Goal: Information Seeking & Learning: Understand process/instructions

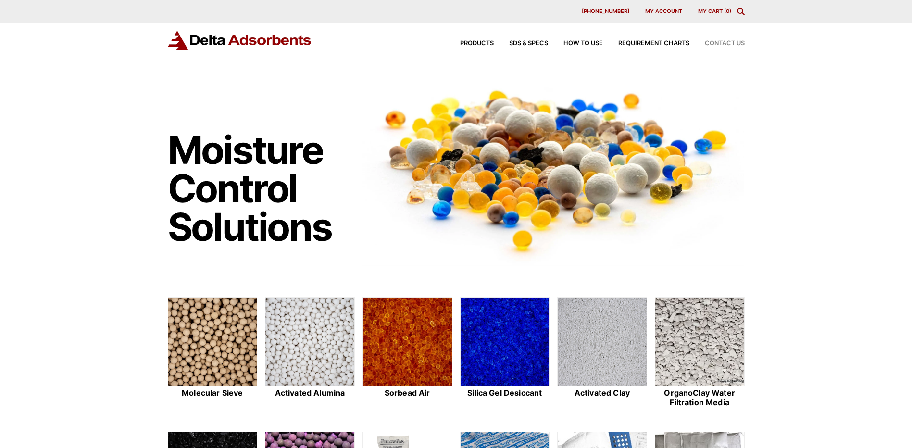
click at [710, 44] on span "Contact Us" at bounding box center [725, 43] width 40 height 6
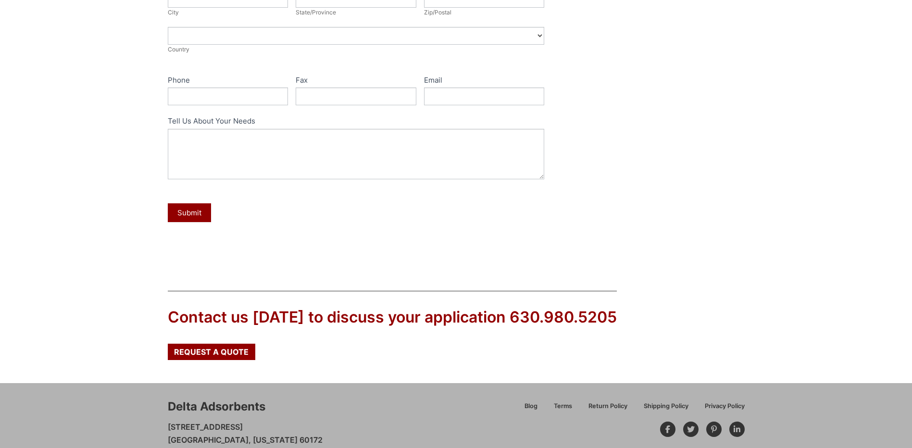
scroll to position [376, 0]
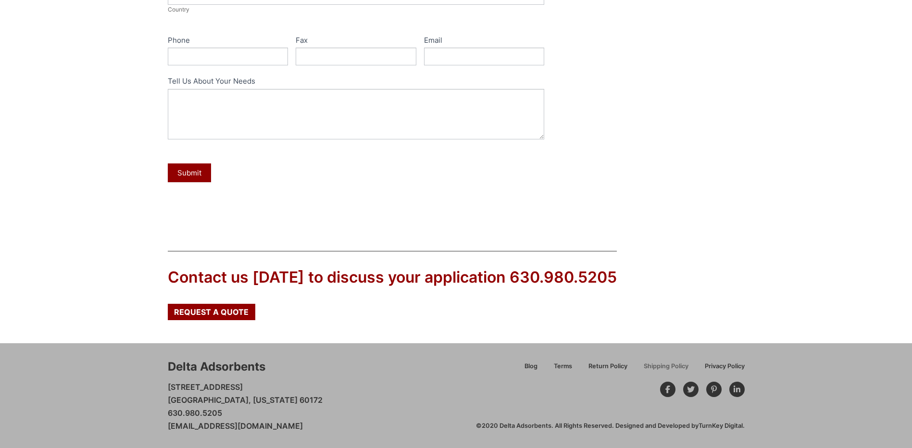
click at [649, 365] on span "Shipping Policy" at bounding box center [666, 366] width 45 height 6
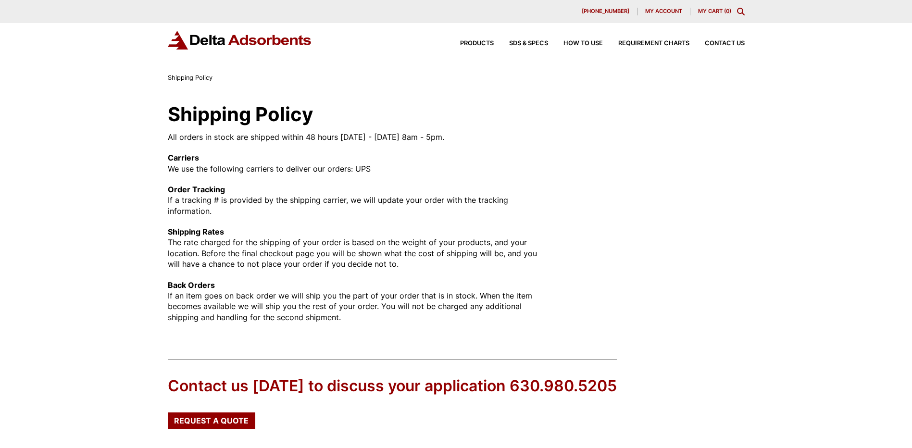
click at [215, 210] on p "Order Tracking If a tracking # is provided by the shipping carrier, we will upd…" at bounding box center [356, 200] width 377 height 32
click at [188, 171] on p "Carriers We use the following carriers to deliver our orders: UPS" at bounding box center [356, 163] width 377 height 22
drag, startPoint x: 188, startPoint y: 171, endPoint x: 187, endPoint y: 159, distance: 12.1
click at [187, 159] on strong "Carriers" at bounding box center [183, 158] width 31 height 10
click at [180, 151] on div "All orders in stock are shipped within 48 hours Monday - Friday 8am - 5pm. Carr…" at bounding box center [356, 227] width 377 height 191
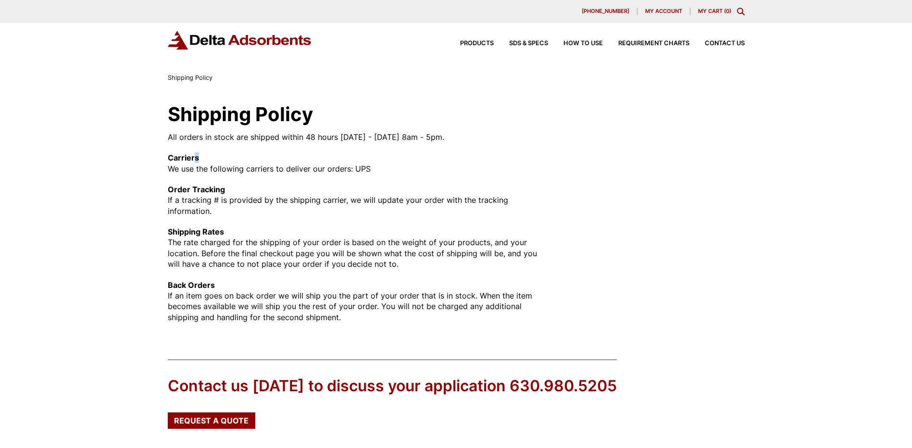
drag, startPoint x: 180, startPoint y: 151, endPoint x: 196, endPoint y: 159, distance: 18.1
click at [196, 159] on strong "Carriers" at bounding box center [183, 158] width 31 height 10
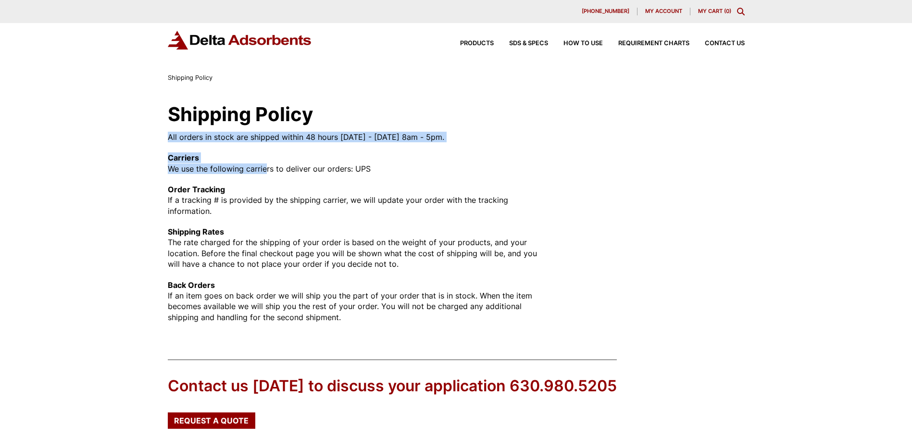
drag, startPoint x: 196, startPoint y: 159, endPoint x: 266, endPoint y: 172, distance: 71.4
click at [266, 172] on div "Shipping Policy All orders in stock are shipped within 48 hours Monday - Friday…" at bounding box center [456, 213] width 600 height 225
drag, startPoint x: 266, startPoint y: 172, endPoint x: 279, endPoint y: 198, distance: 29.0
click at [279, 198] on p "Order Tracking If a tracking # is provided by the shipping carrier, we will upd…" at bounding box center [356, 200] width 377 height 32
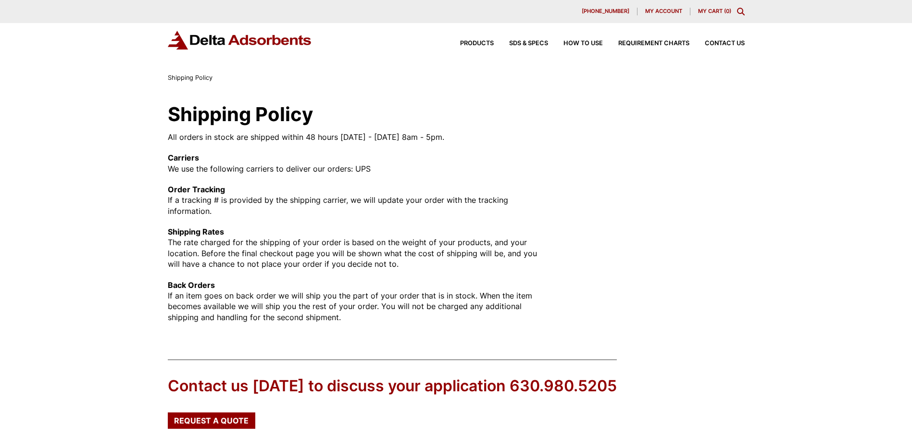
drag, startPoint x: 279, startPoint y: 198, endPoint x: 212, endPoint y: 162, distance: 76.8
click at [212, 162] on p "Carriers We use the following carriers to deliver our orders: UPS" at bounding box center [356, 163] width 377 height 22
